Goal: Task Accomplishment & Management: Complete application form

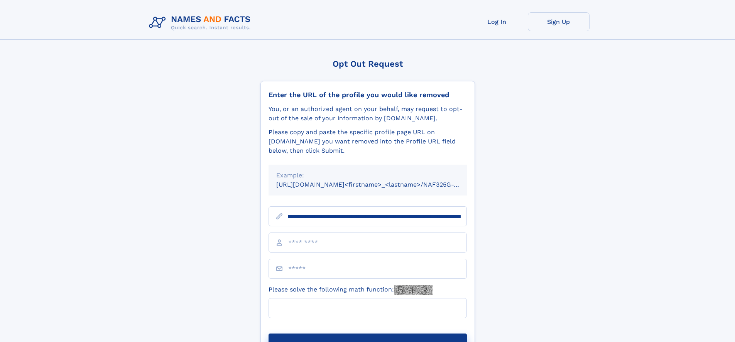
scroll to position [0, 90]
type input "**********"
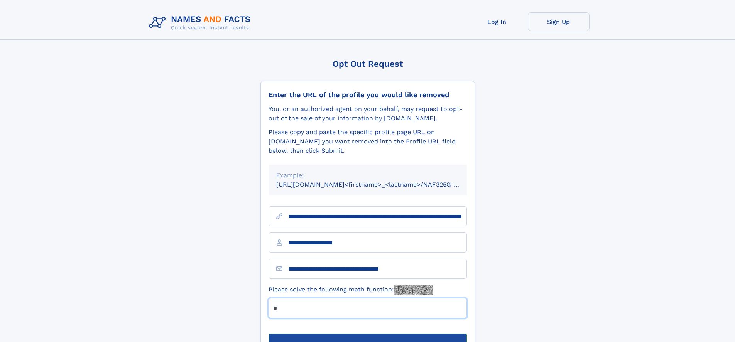
type input "*"
click at [367, 334] on button "Submit Opt Out Request" at bounding box center [367, 346] width 198 height 25
